Goal: Information Seeking & Learning: Learn about a topic

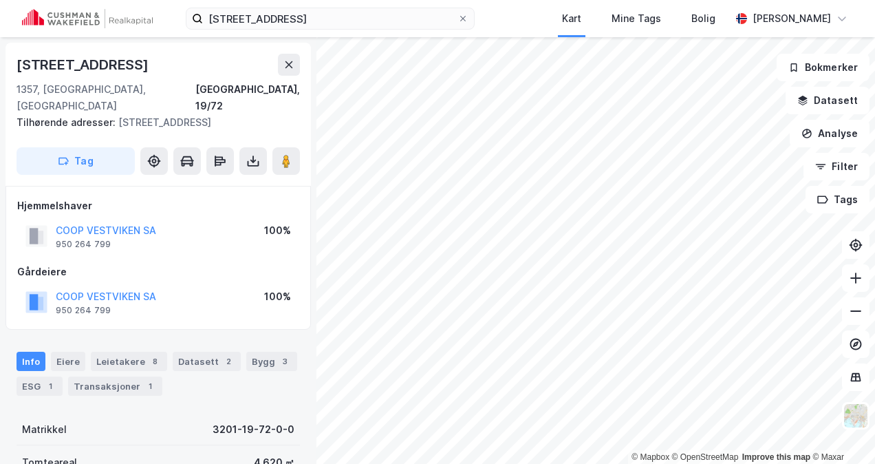
scroll to position [1, 0]
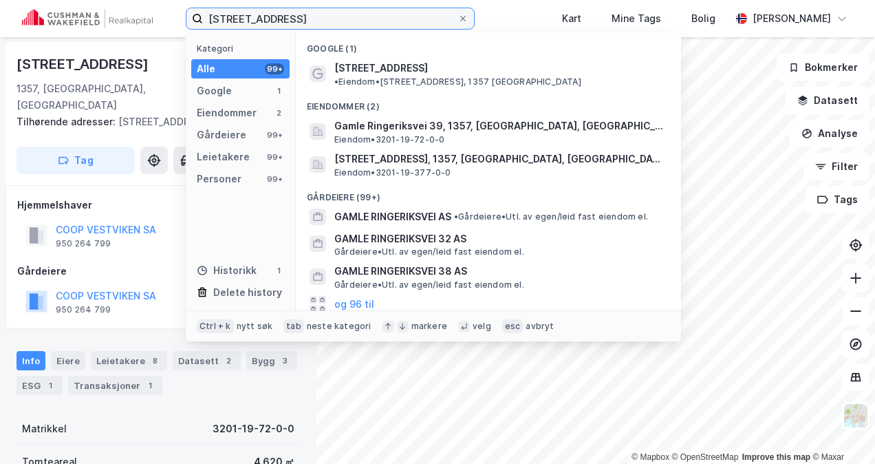
drag, startPoint x: 322, startPoint y: 17, endPoint x: 142, endPoint y: 8, distance: 180.6
click at [142, 8] on div "gamle [STREET_ADDRESS] Kategori Alle 99+ Google 1 Eiendommer 2 Gårdeiere 99+ Le…" at bounding box center [437, 18] width 875 height 37
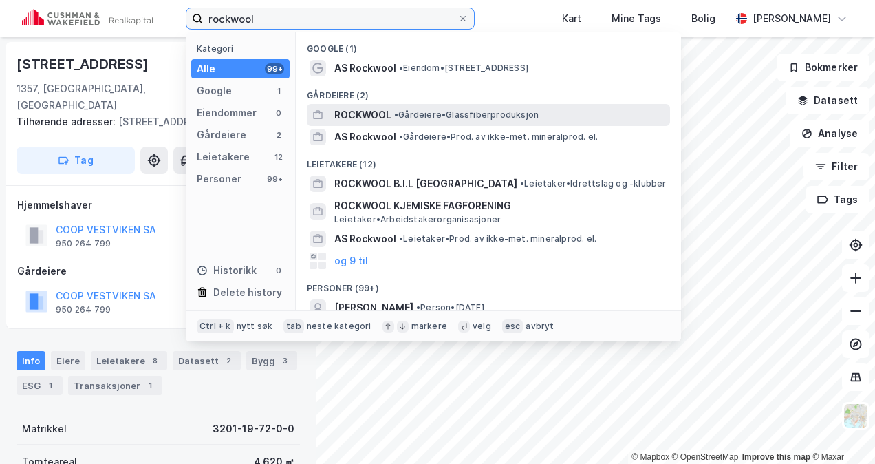
type input "rockwool"
click at [369, 111] on span "ROCKWOOL" at bounding box center [362, 115] width 57 height 17
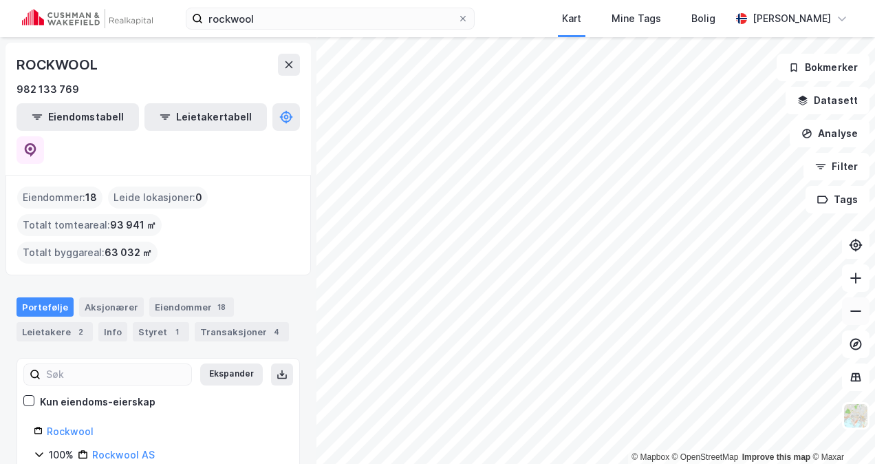
click at [853, 306] on icon at bounding box center [856, 311] width 14 height 14
click at [849, 313] on icon at bounding box center [856, 311] width 14 height 14
click at [849, 316] on icon at bounding box center [856, 311] width 14 height 14
